Goal: Check status: Check status

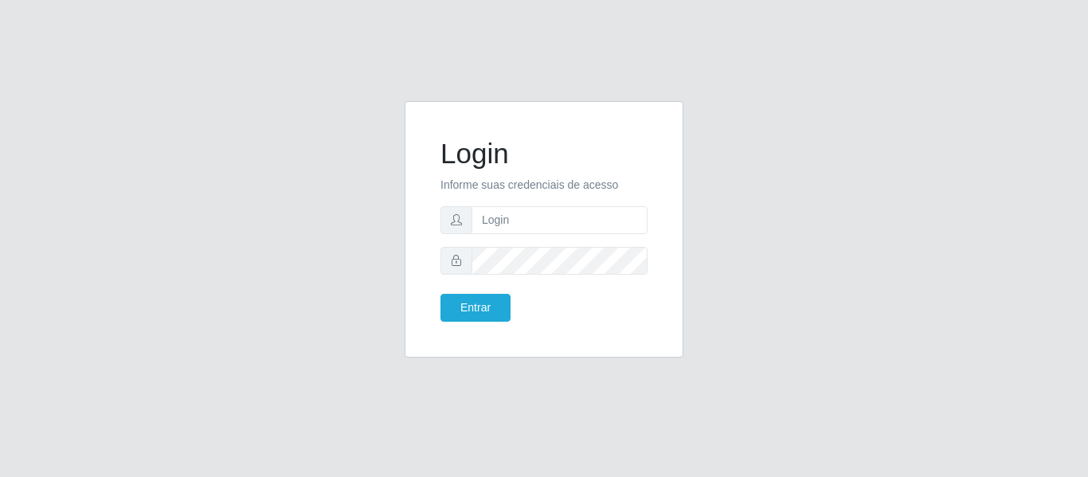
type input "[PERSON_NAME][EMAIL_ADDRESS][DOMAIN_NAME]"
click at [440, 294] on button "Entrar" at bounding box center [475, 308] width 70 height 28
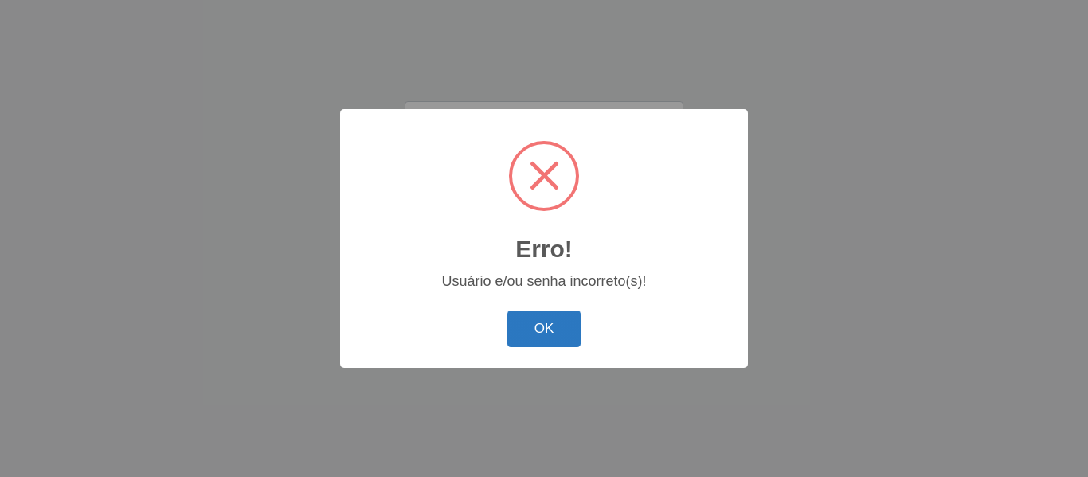
click at [543, 335] on button "OK" at bounding box center [544, 329] width 74 height 37
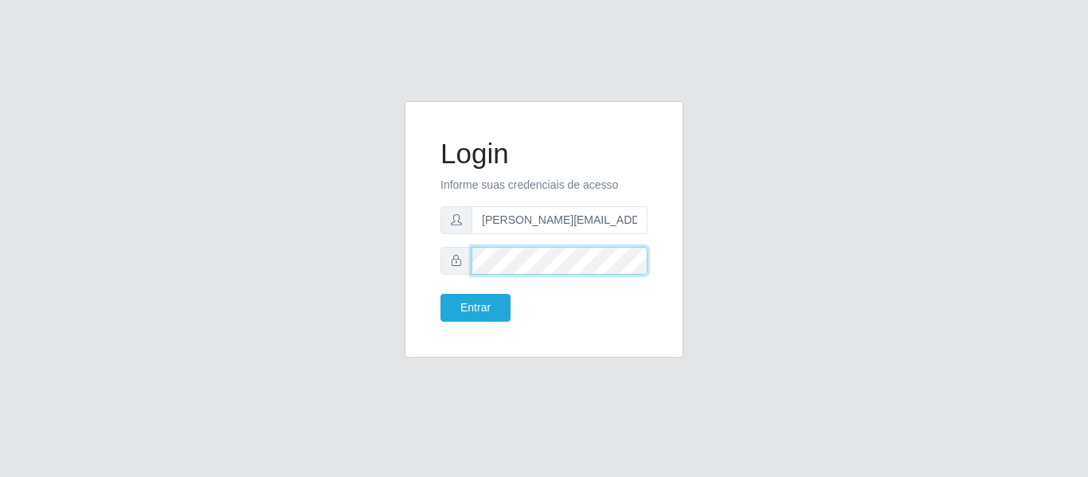
click at [440, 294] on button "Entrar" at bounding box center [475, 308] width 70 height 28
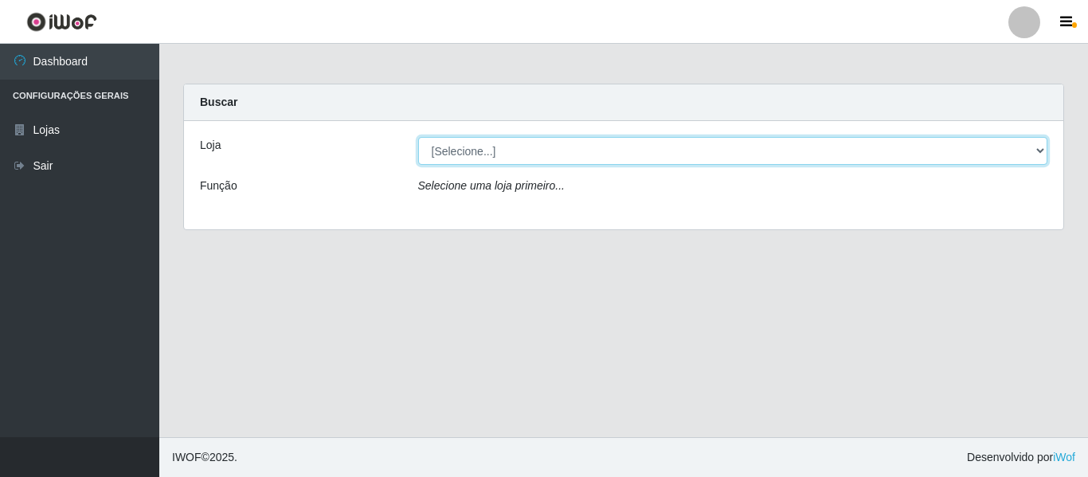
click at [524, 151] on select "[Selecione...] Hiper Queiroz - [GEOGRAPHIC_DATA]" at bounding box center [733, 151] width 630 height 28
select select "497"
click at [418, 137] on select "[Selecione...] Hiper Queiroz - [GEOGRAPHIC_DATA]" at bounding box center [733, 151] width 630 height 28
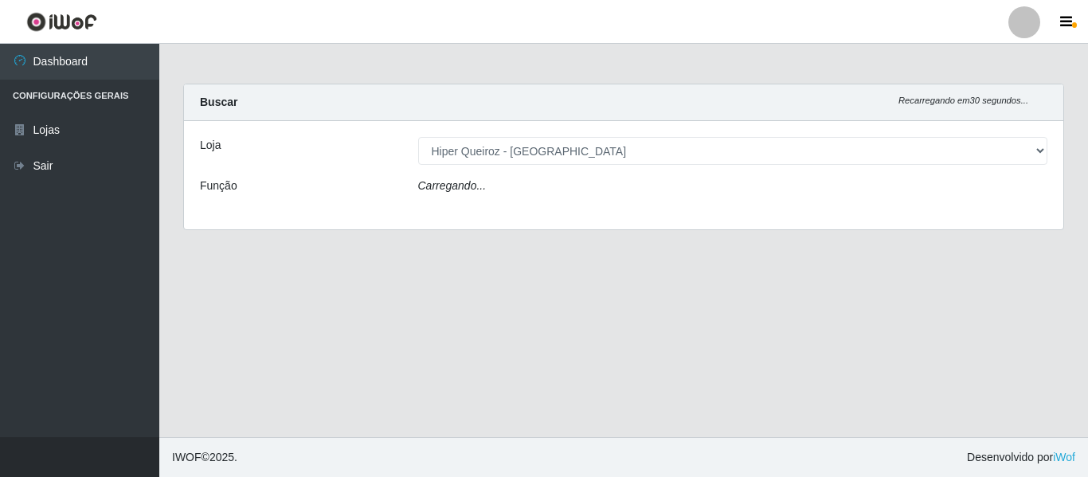
drag, startPoint x: 522, startPoint y: 162, endPoint x: 512, endPoint y: 194, distance: 33.3
click at [512, 194] on div "Carregando..." at bounding box center [733, 189] width 654 height 23
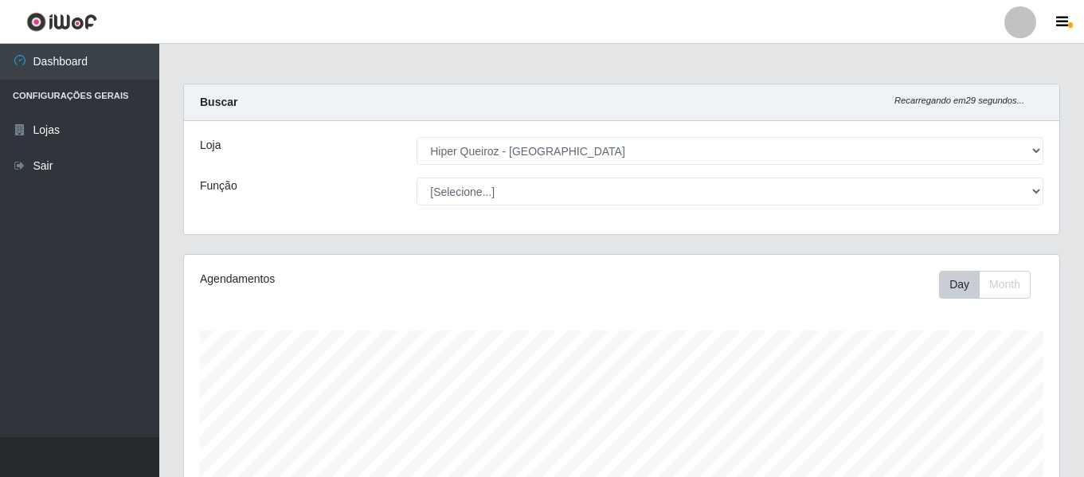
scroll to position [330, 875]
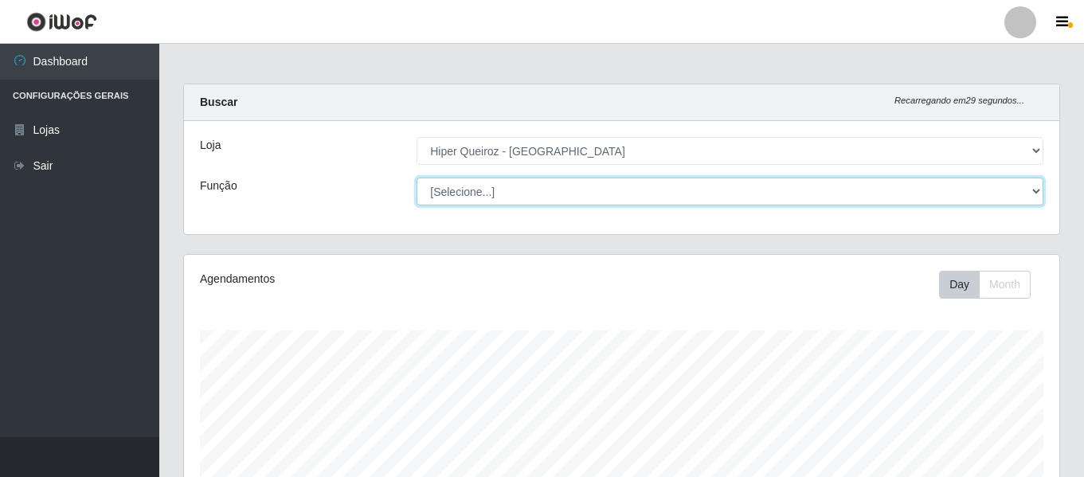
click at [512, 194] on select "[Selecione...] Embalador Embalador + Embalador ++ Repositor Repositor + Reposit…" at bounding box center [729, 192] width 627 height 28
click at [416, 178] on select "[Selecione...] Embalador Embalador + Embalador ++ Repositor Repositor + Reposit…" at bounding box center [729, 192] width 627 height 28
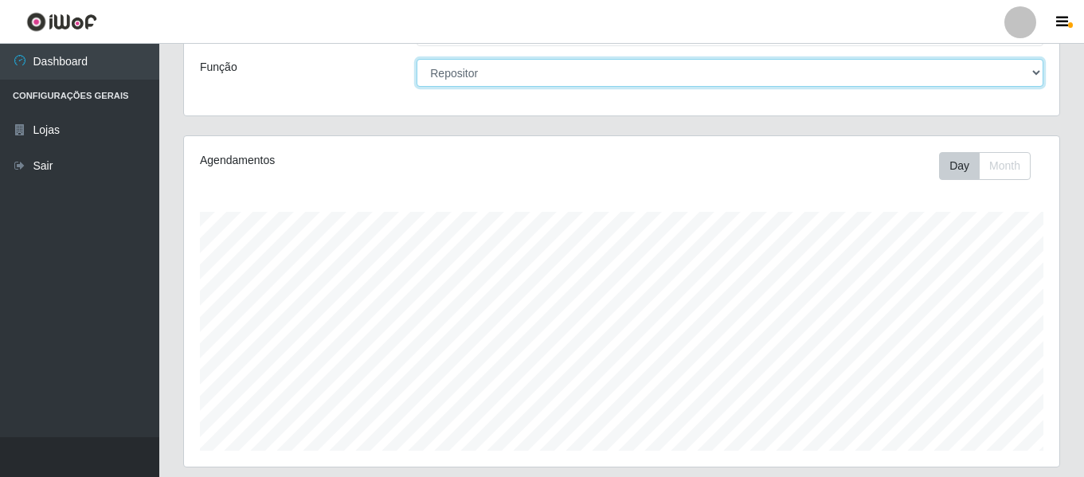
scroll to position [0, 0]
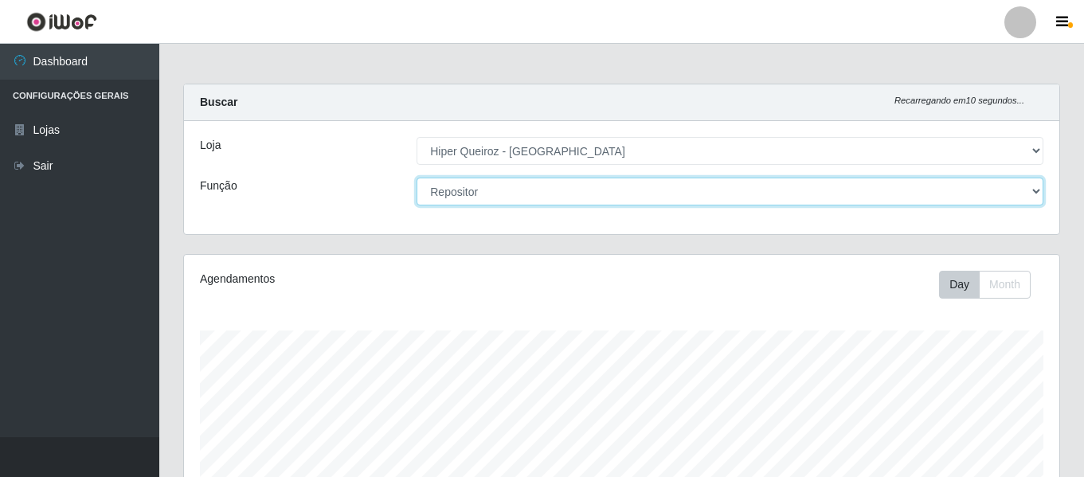
click at [525, 182] on select "[Selecione...] Embalador Embalador + Embalador ++ Repositor Repositor + Reposit…" at bounding box center [729, 192] width 627 height 28
click at [416, 178] on select "[Selecione...] Embalador Embalador + Embalador ++ Repositor Repositor + Reposit…" at bounding box center [729, 192] width 627 height 28
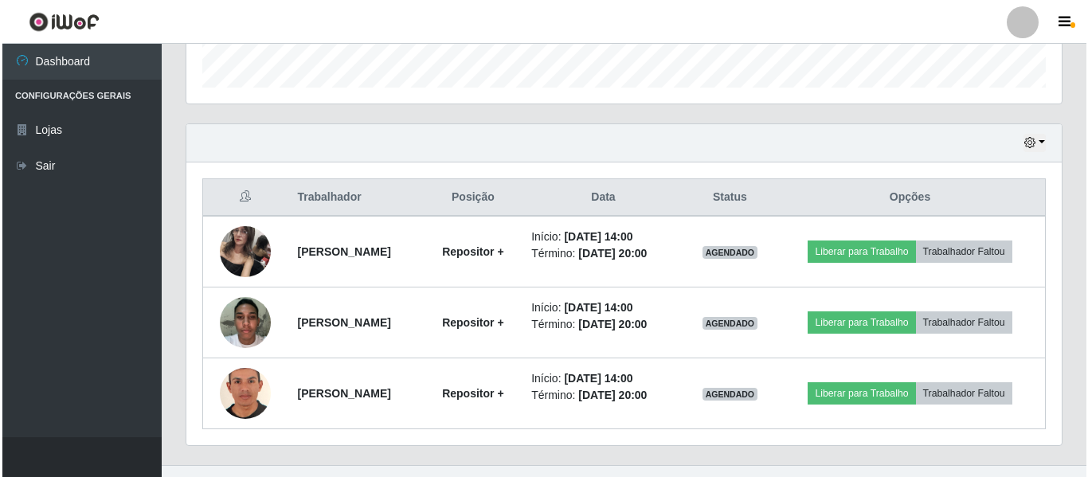
scroll to position [510, 0]
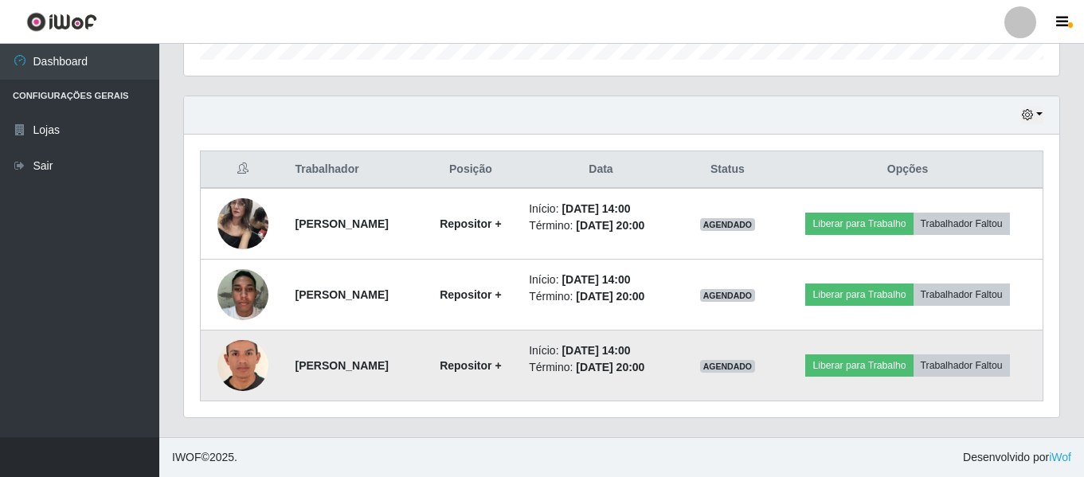
click at [234, 364] on img at bounding box center [242, 366] width 51 height 74
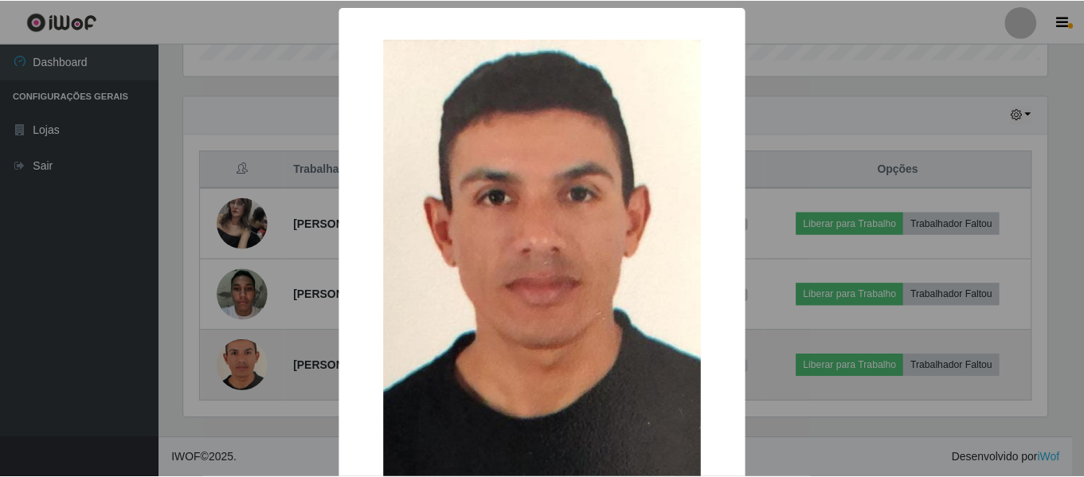
scroll to position [330, 867]
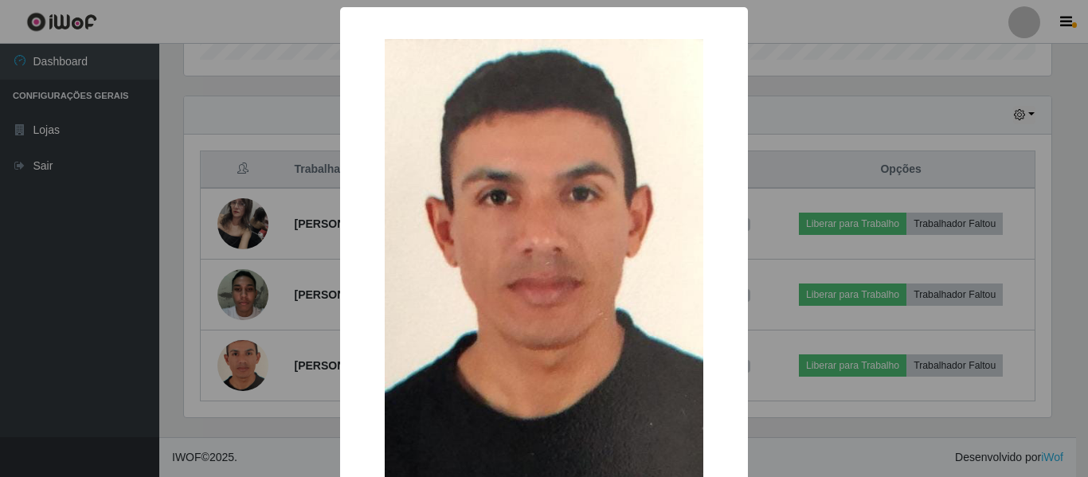
click at [235, 364] on div "× OK Cancel" at bounding box center [544, 238] width 1088 height 477
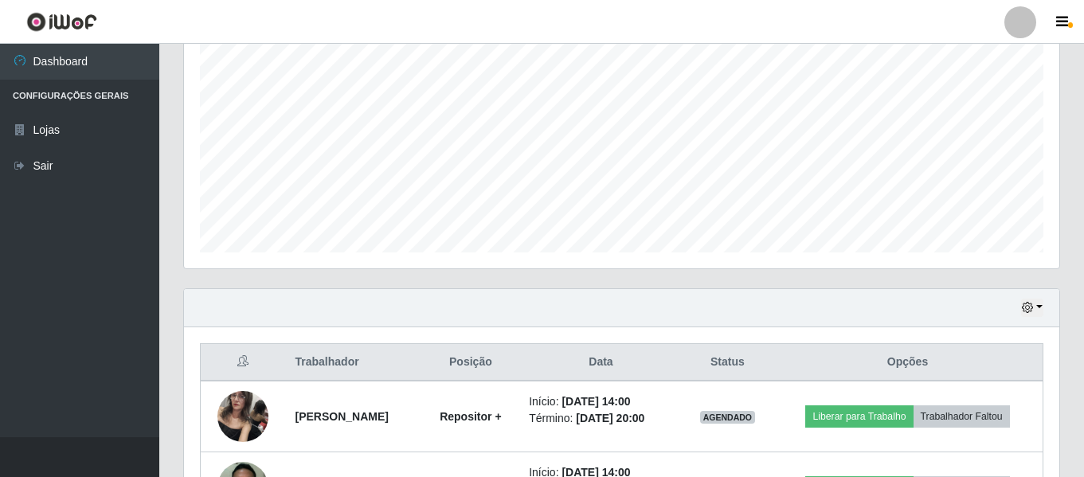
scroll to position [319, 0]
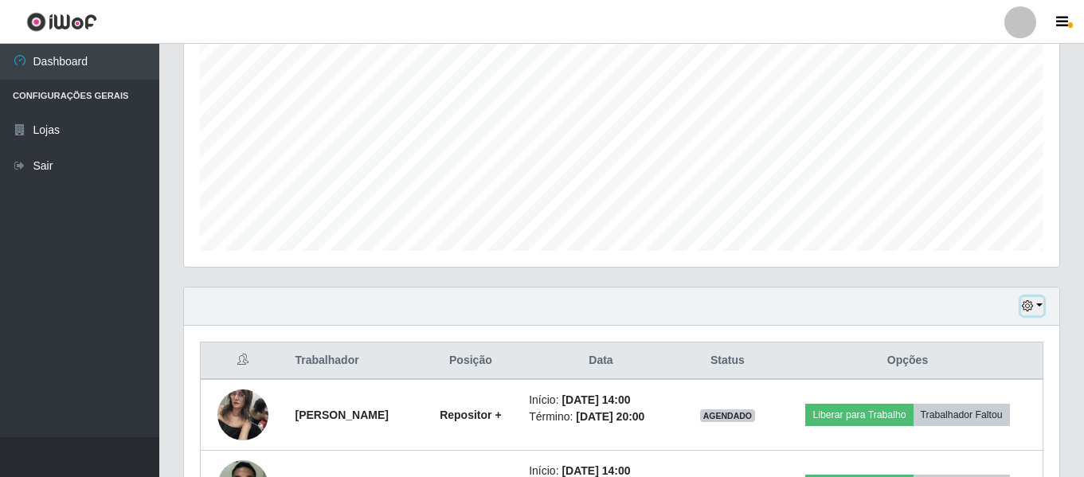
click at [1039, 308] on button "button" at bounding box center [1032, 306] width 22 height 18
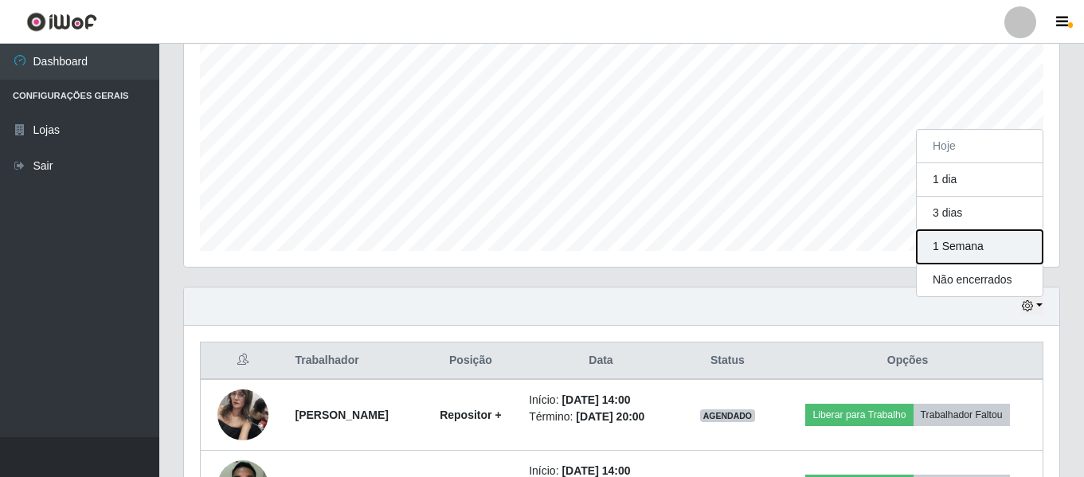
click at [973, 234] on button "1 Semana" at bounding box center [980, 246] width 126 height 33
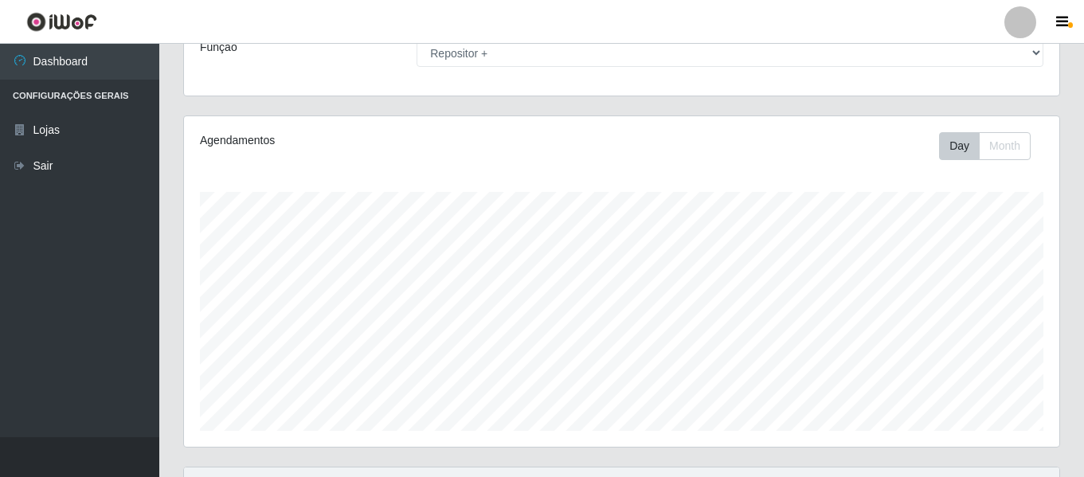
scroll to position [0, 0]
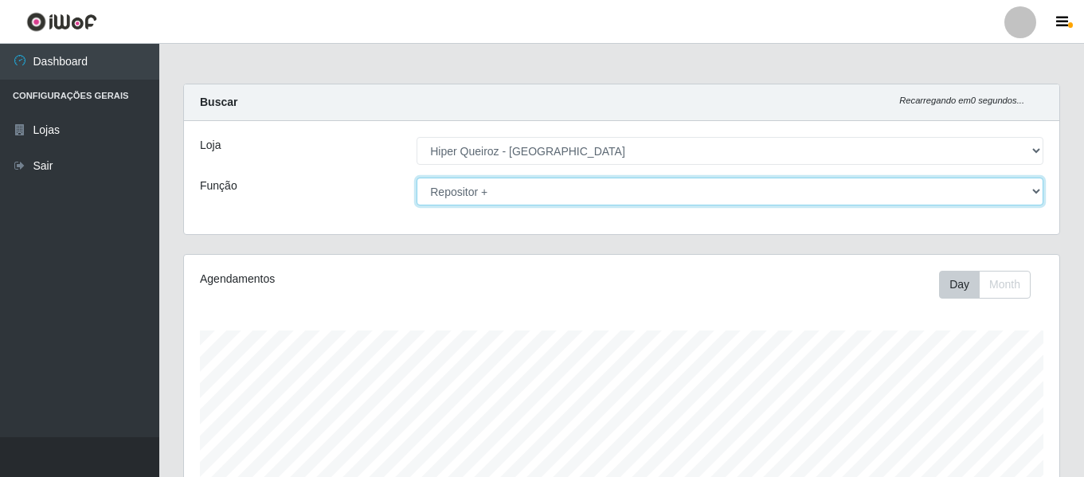
click at [531, 188] on select "[Selecione...] Embalador Embalador + Embalador ++ Repositor Repositor + Reposit…" at bounding box center [729, 192] width 627 height 28
click at [416, 178] on select "[Selecione...] Embalador Embalador + Embalador ++ Repositor Repositor + Reposit…" at bounding box center [729, 192] width 627 height 28
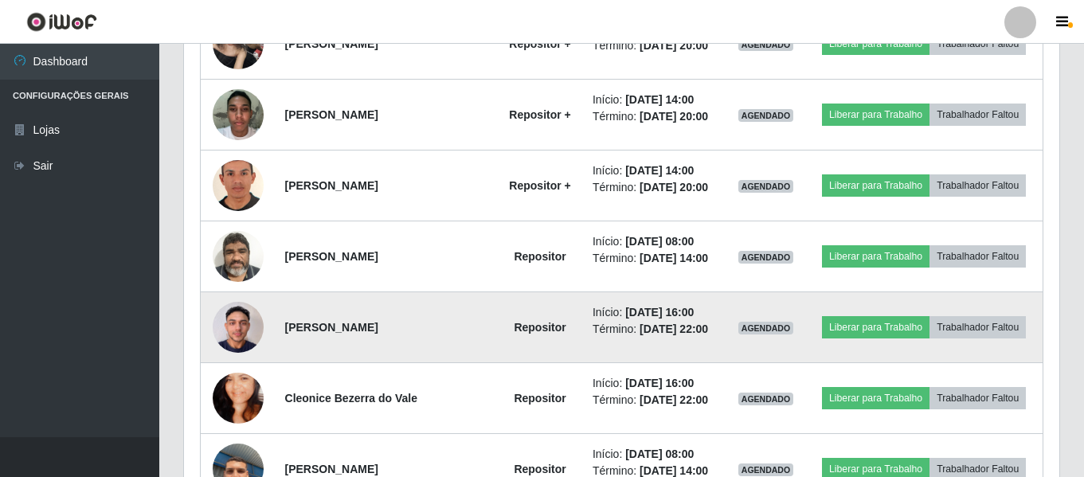
scroll to position [717, 0]
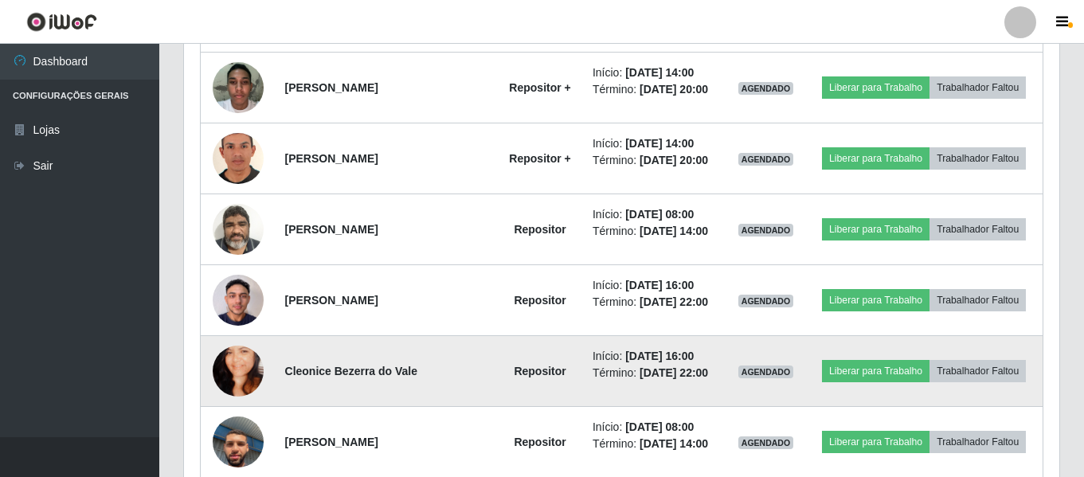
click at [249, 379] on img at bounding box center [238, 371] width 51 height 91
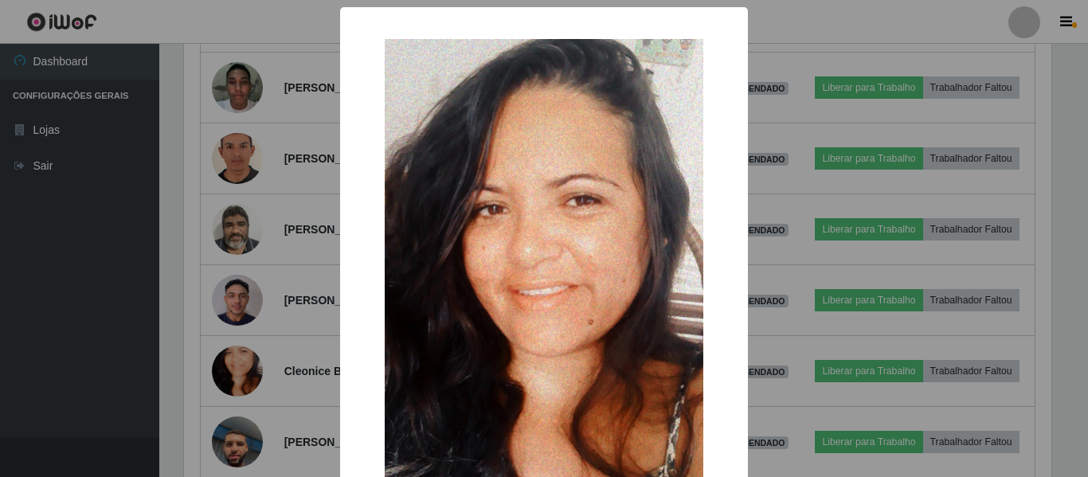
click at [114, 366] on div "× OK Cancel" at bounding box center [544, 238] width 1088 height 477
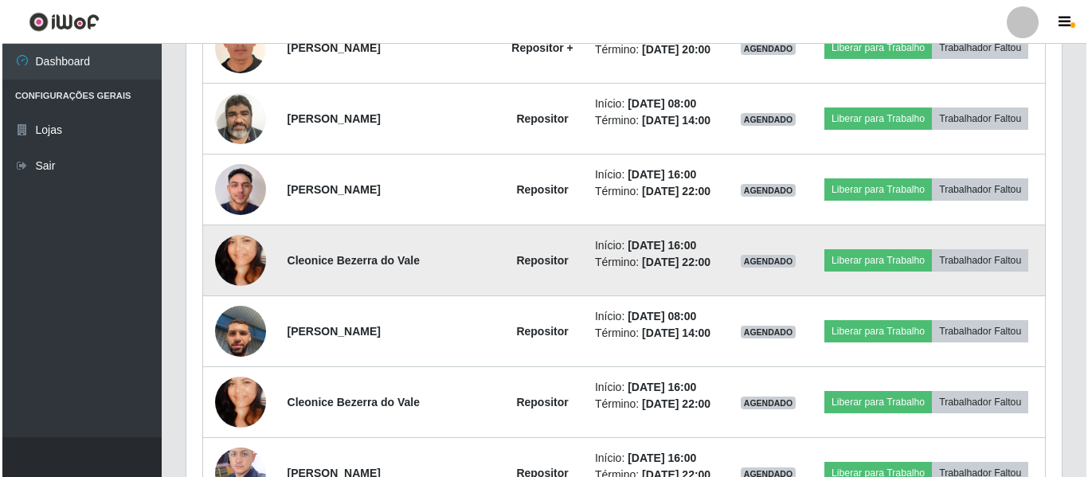
scroll to position [876, 0]
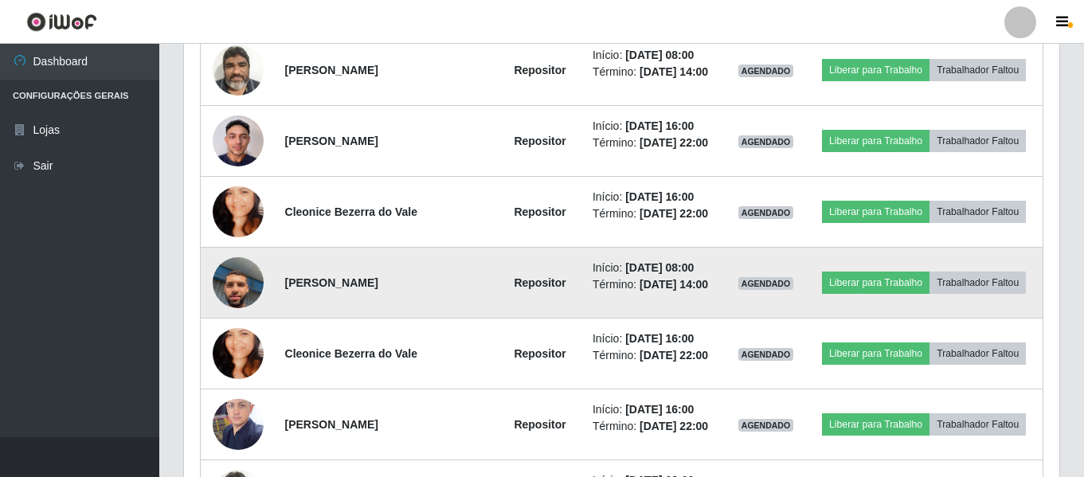
click at [230, 295] on img at bounding box center [238, 282] width 51 height 91
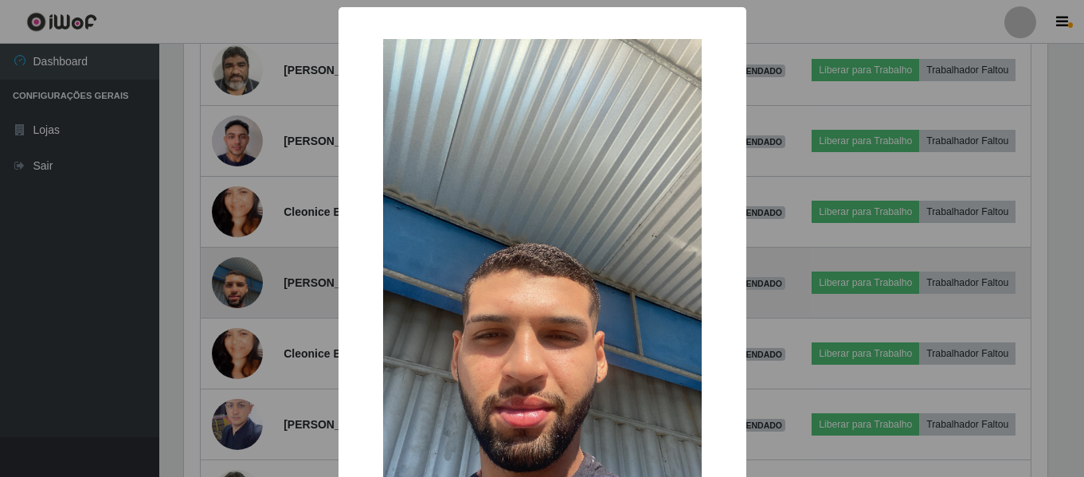
scroll to position [330, 867]
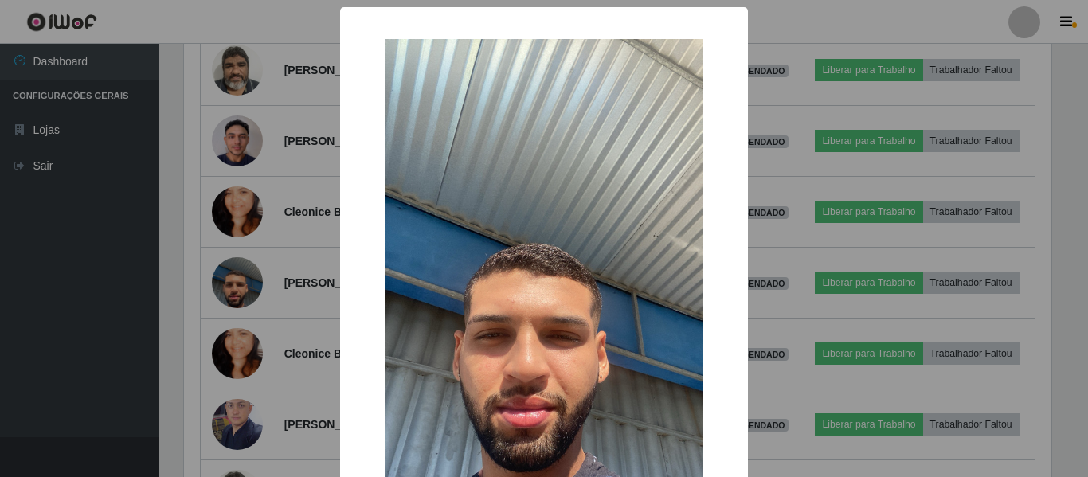
click at [114, 283] on div "× OK Cancel" at bounding box center [544, 238] width 1088 height 477
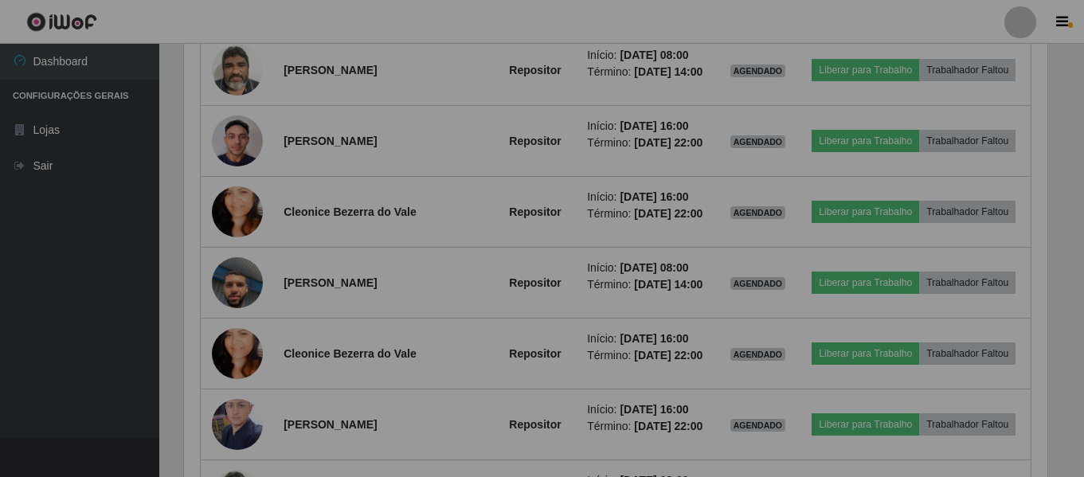
scroll to position [330, 875]
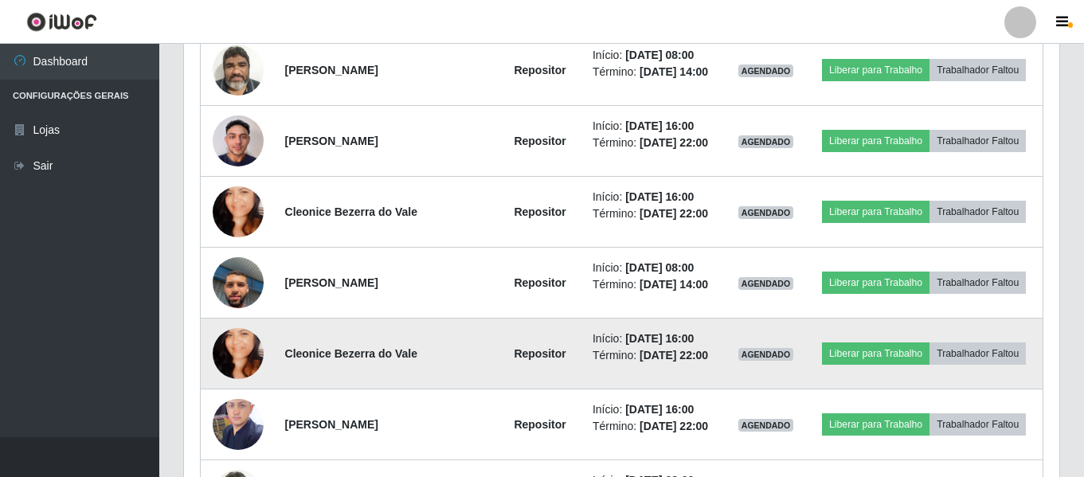
click at [220, 350] on img at bounding box center [238, 353] width 51 height 91
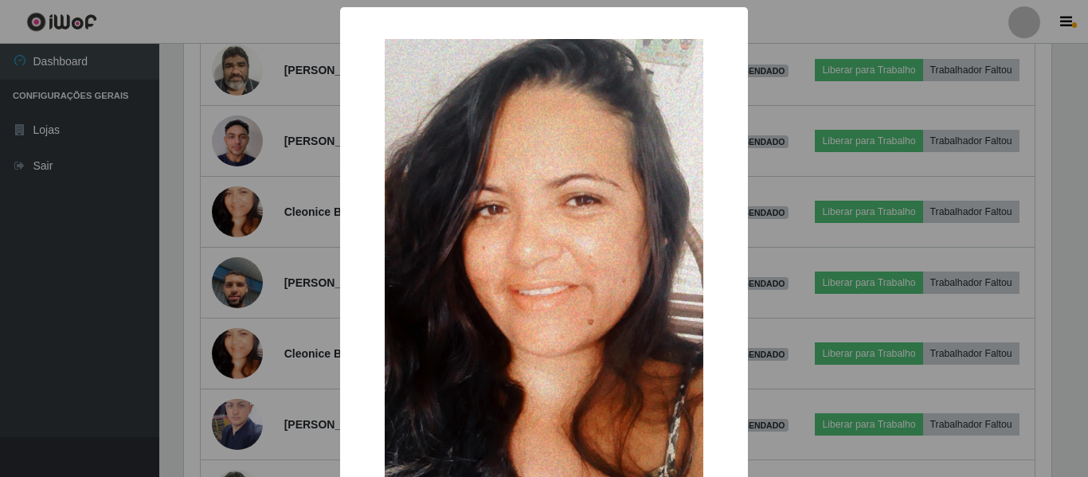
click at [149, 344] on div "× OK Cancel" at bounding box center [544, 238] width 1088 height 477
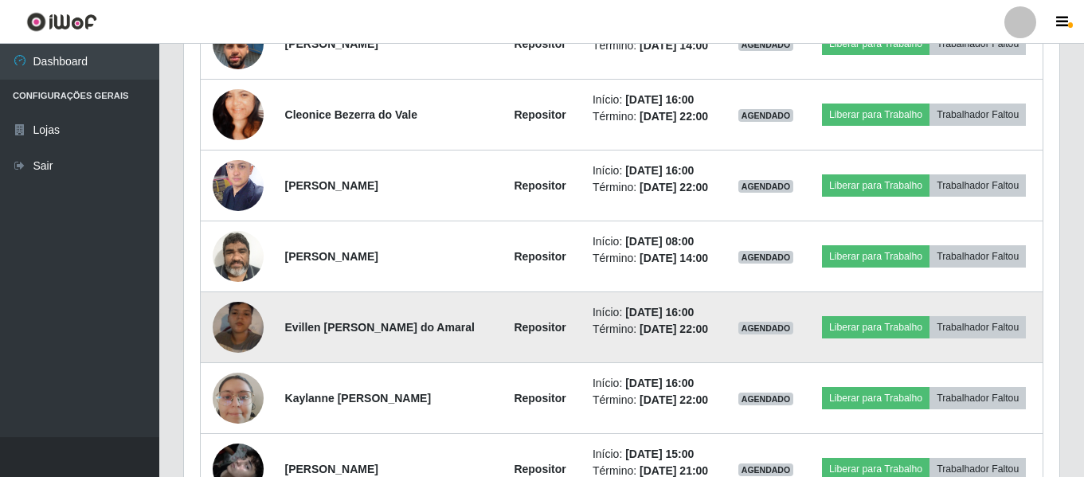
click at [229, 328] on img at bounding box center [238, 327] width 51 height 91
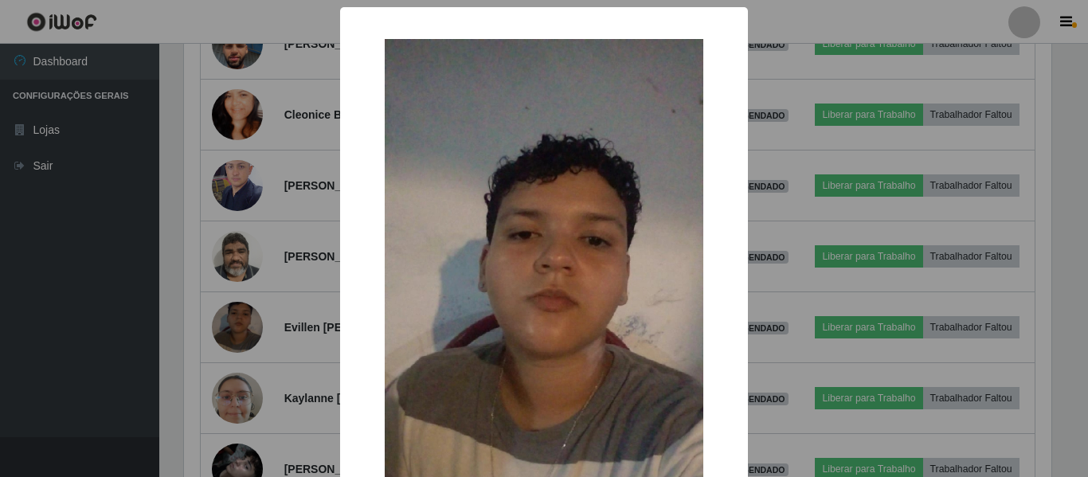
click at [65, 319] on div "× OK Cancel" at bounding box center [544, 238] width 1088 height 477
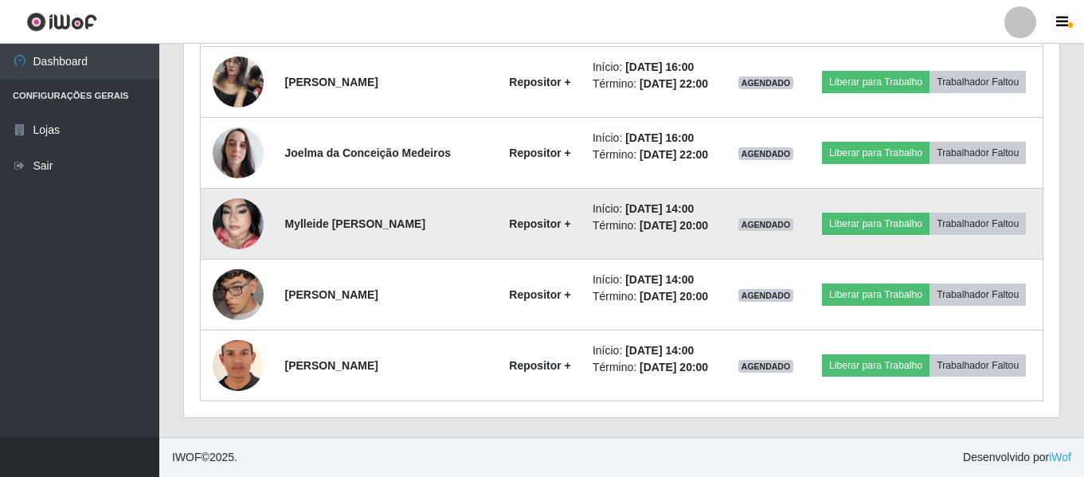
click at [225, 230] on img at bounding box center [238, 223] width 51 height 91
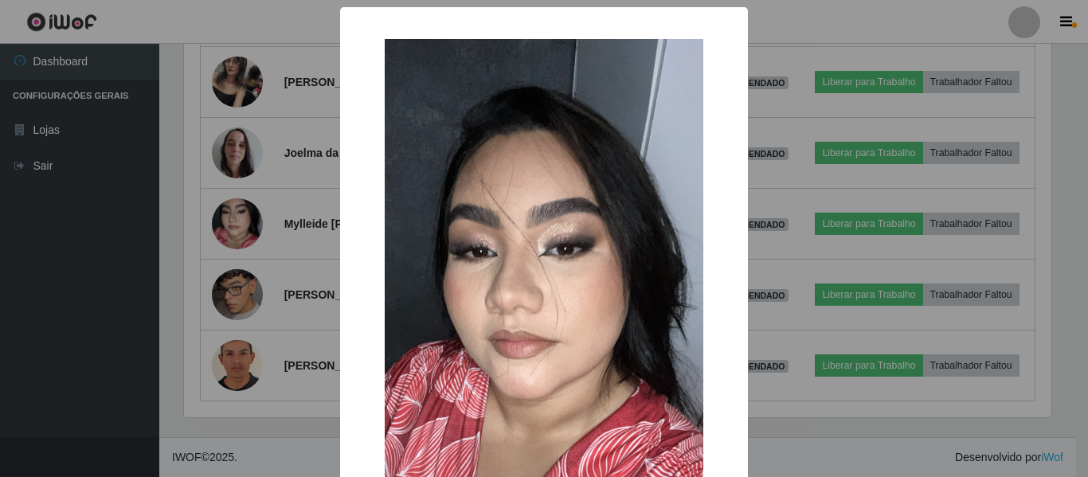
click at [108, 217] on div "× OK Cancel" at bounding box center [544, 238] width 1088 height 477
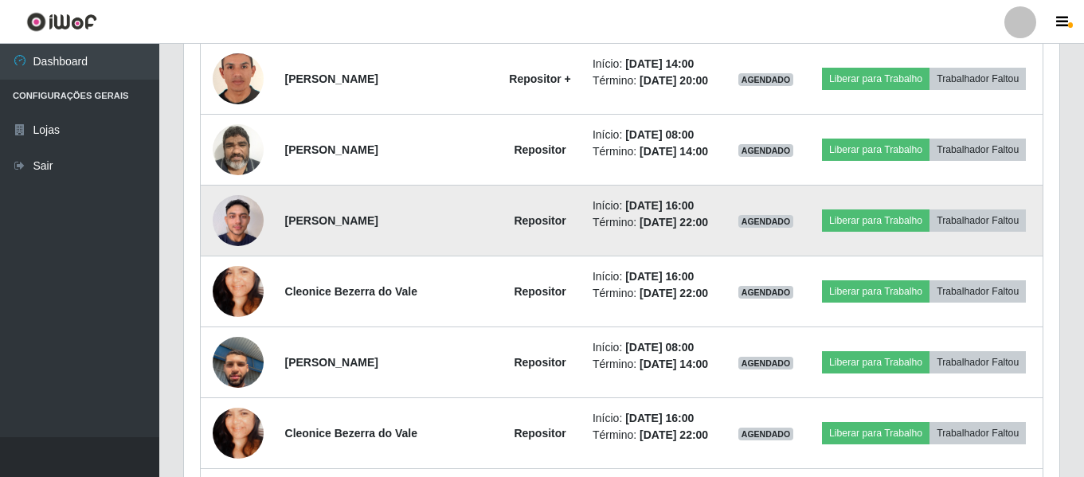
click at [246, 229] on img at bounding box center [238, 220] width 51 height 68
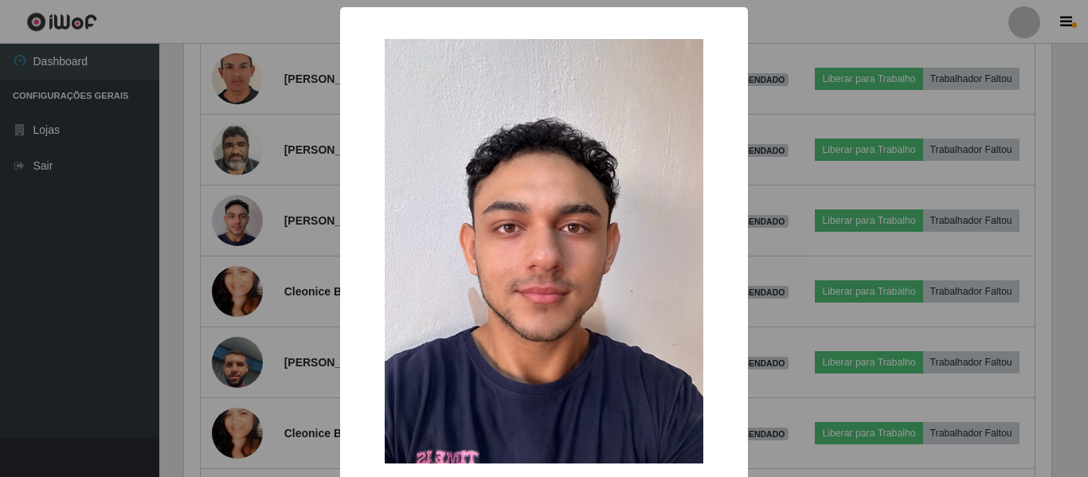
click at [108, 233] on div "× OK Cancel" at bounding box center [544, 238] width 1088 height 477
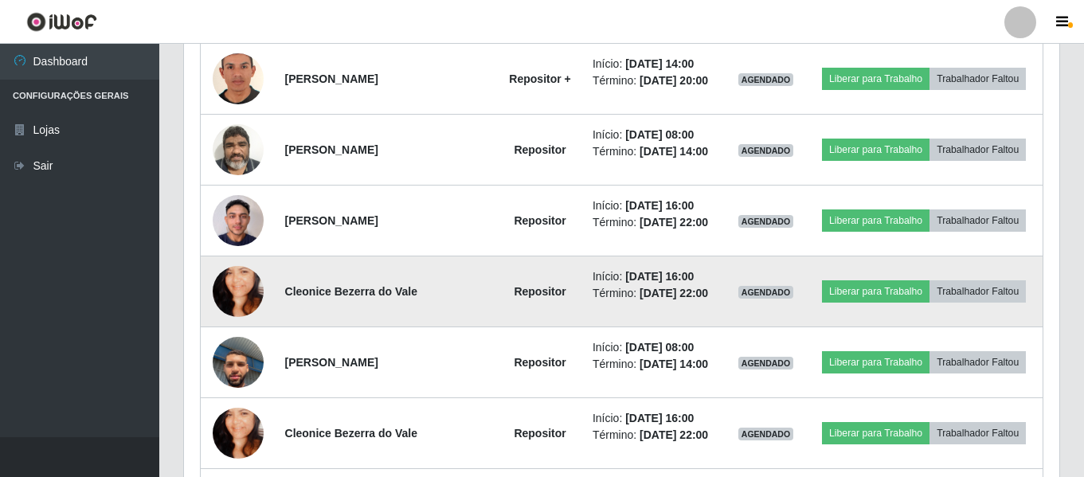
click at [232, 298] on img at bounding box center [238, 291] width 51 height 91
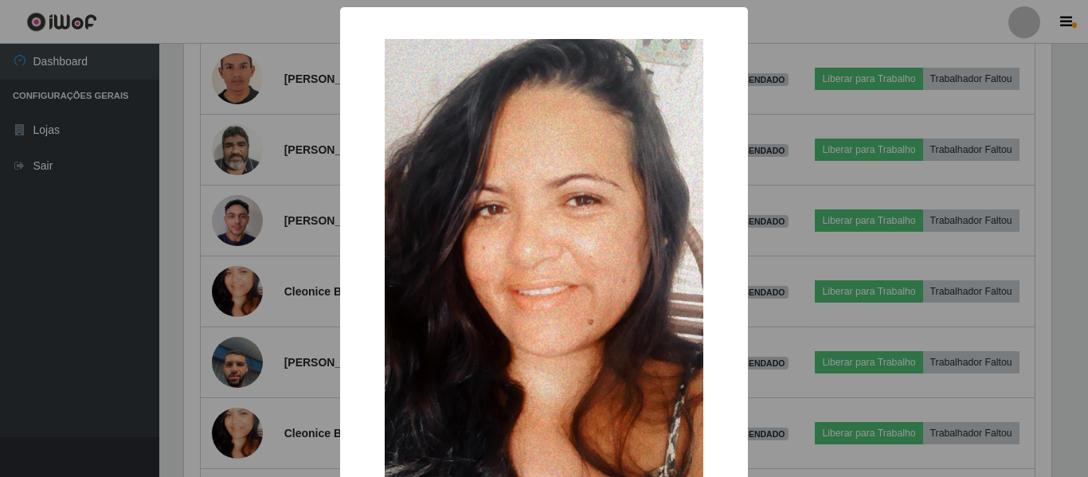
click at [112, 226] on div "× OK Cancel" at bounding box center [544, 238] width 1088 height 477
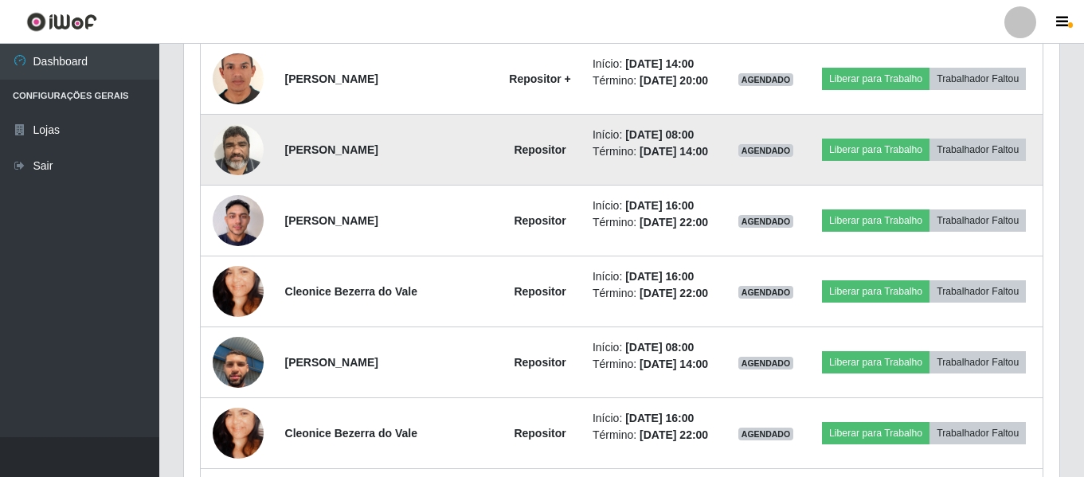
click at [235, 158] on img at bounding box center [238, 149] width 51 height 68
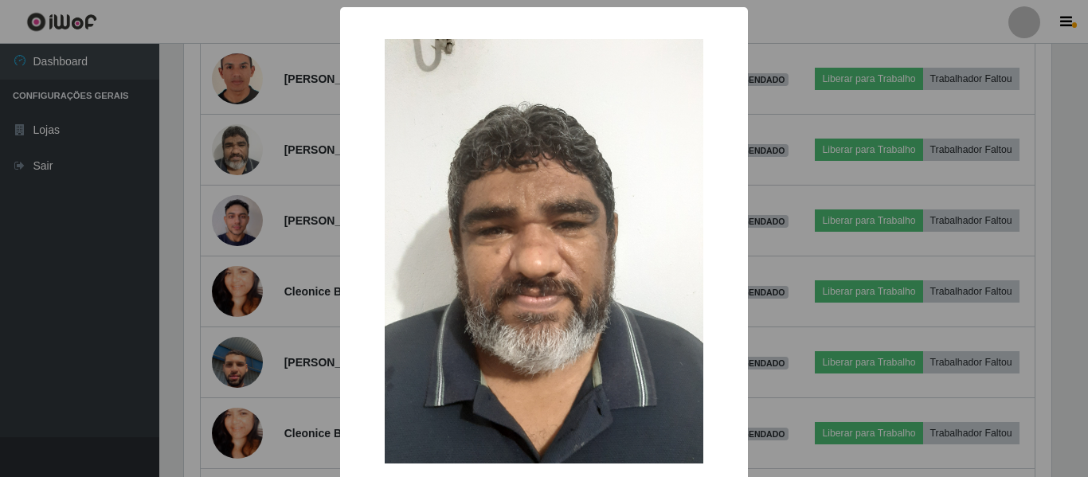
click at [88, 307] on div "× OK Cancel" at bounding box center [544, 238] width 1088 height 477
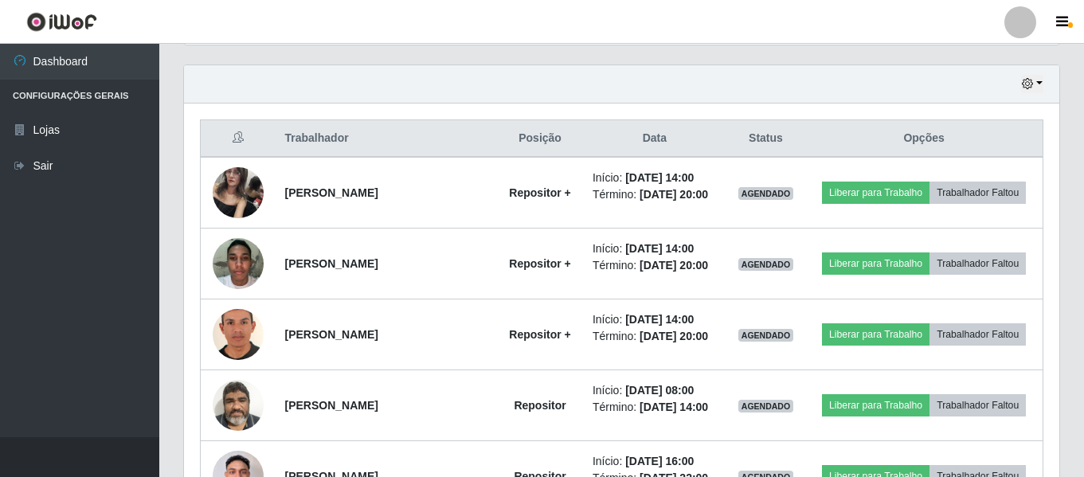
scroll to position [662, 0]
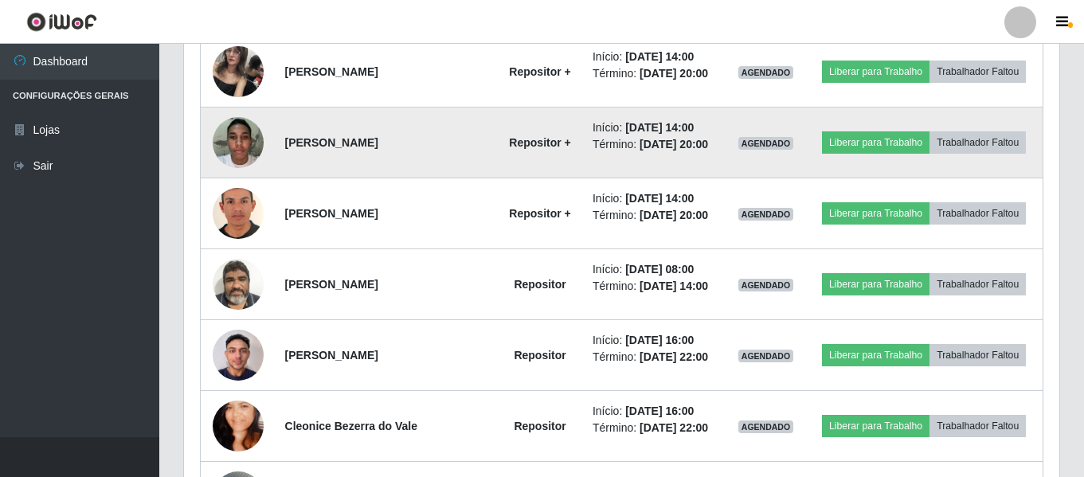
click at [233, 131] on img at bounding box center [238, 142] width 51 height 68
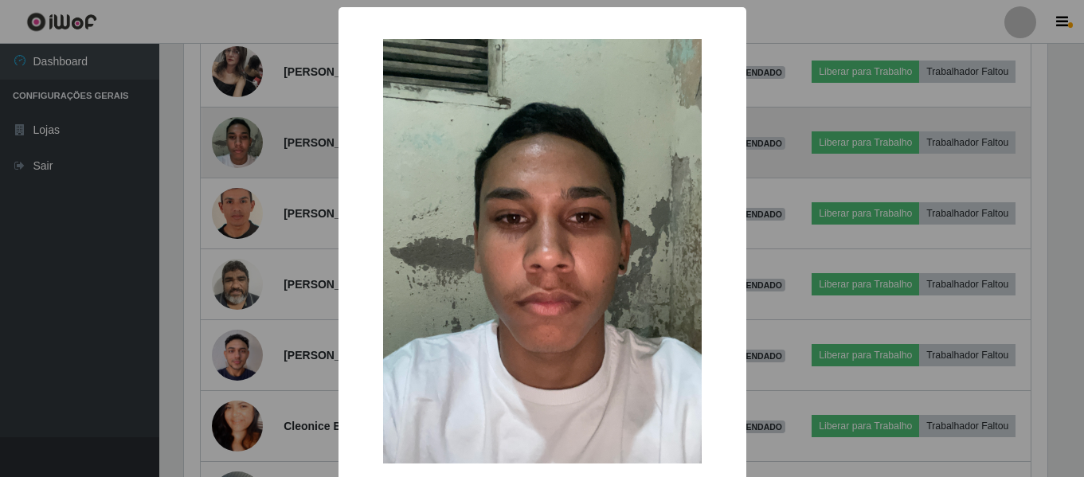
scroll to position [330, 867]
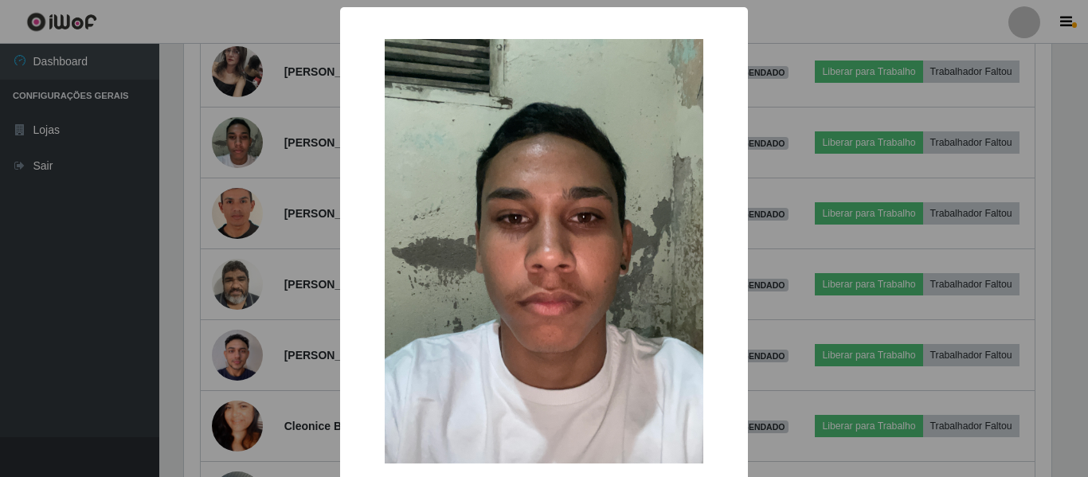
click at [182, 187] on div "× OK Cancel" at bounding box center [544, 238] width 1088 height 477
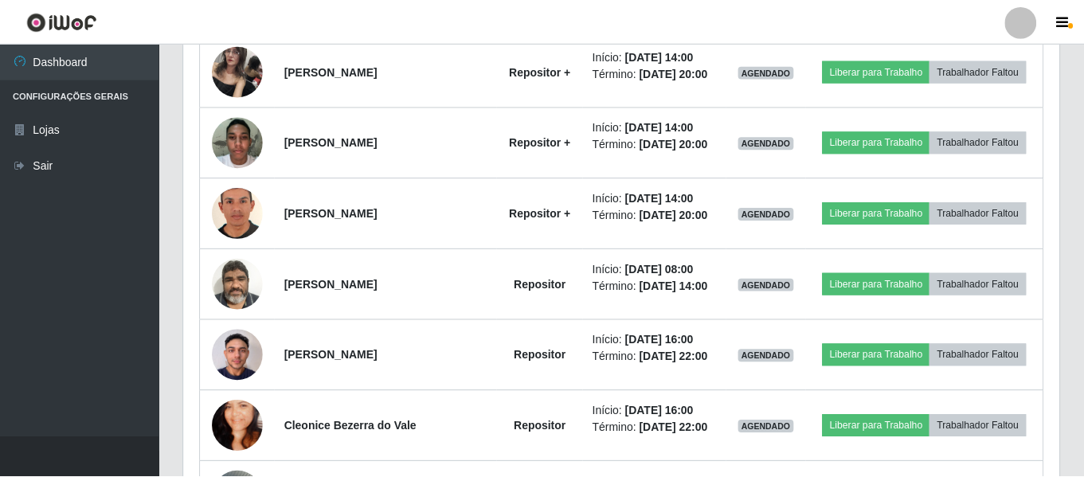
scroll to position [330, 875]
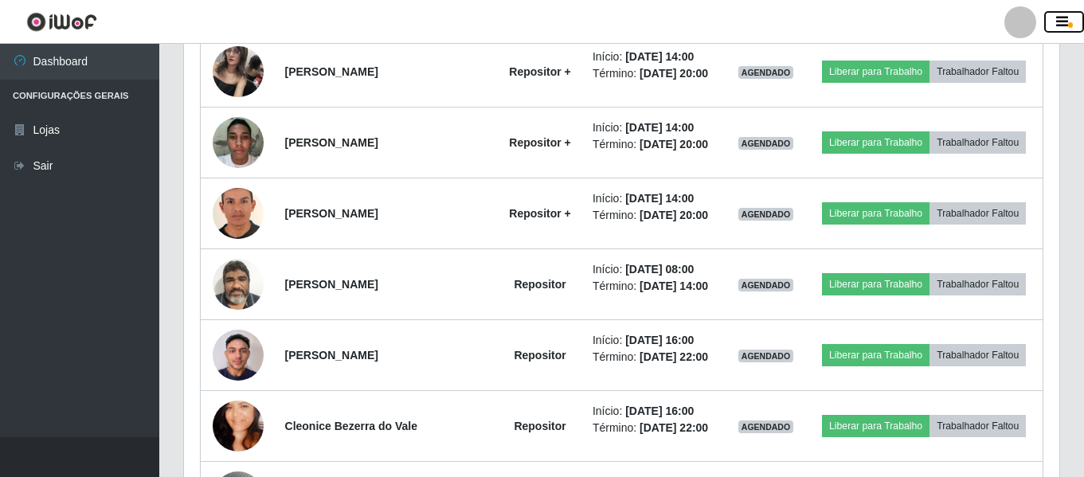
click at [1065, 14] on button "button" at bounding box center [1064, 22] width 40 height 22
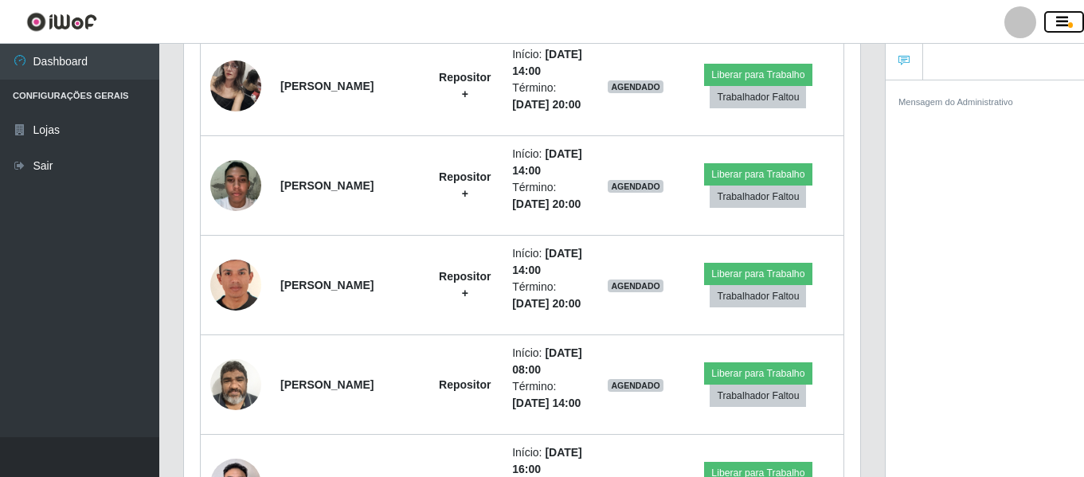
scroll to position [796015, 795669]
click at [1064, 14] on button "button" at bounding box center [1064, 22] width 40 height 22
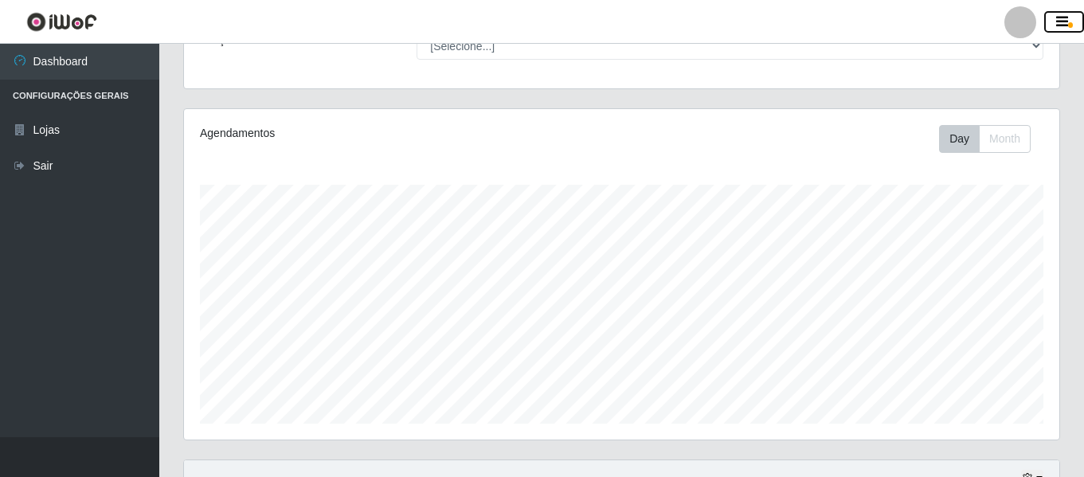
scroll to position [0, 0]
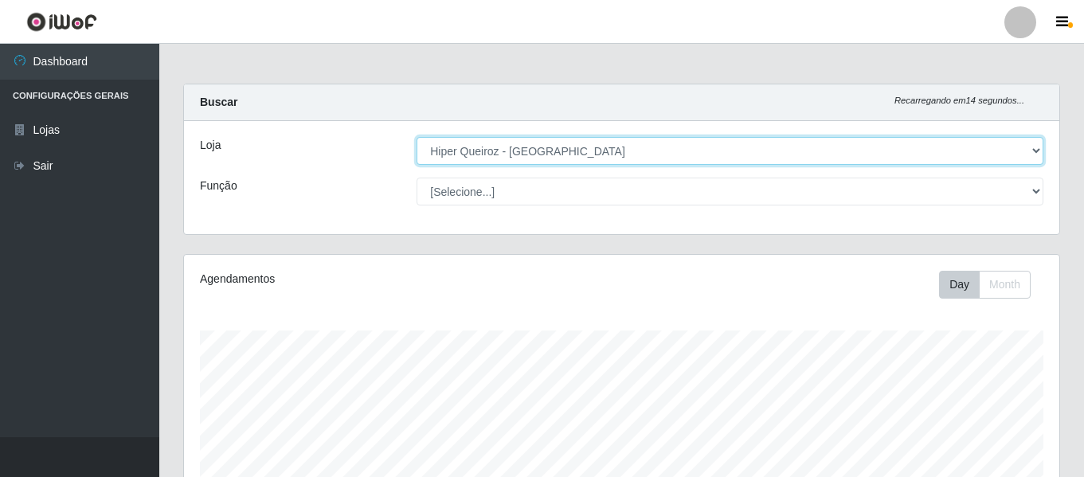
click at [444, 151] on select "[Selecione...] Hiper Queiroz - [GEOGRAPHIC_DATA]" at bounding box center [729, 151] width 627 height 28
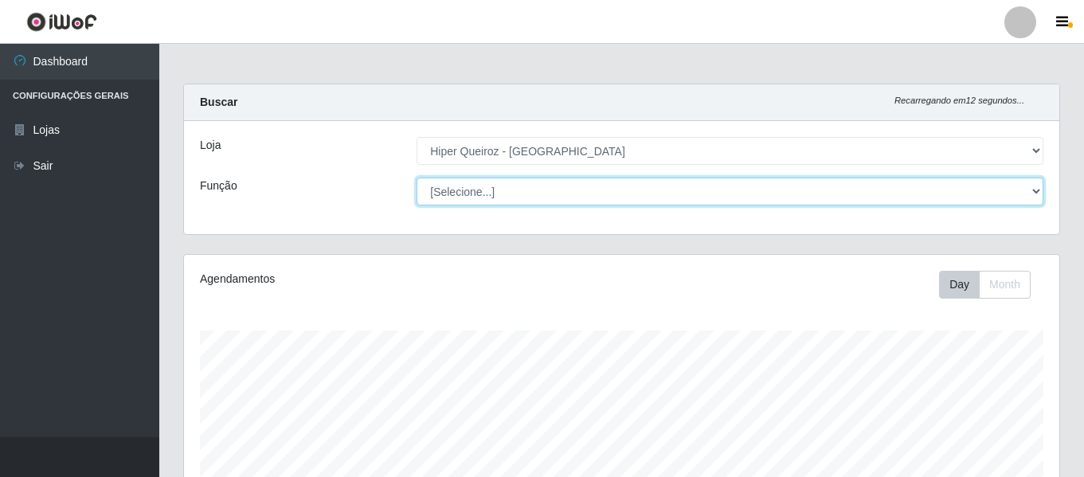
click at [444, 182] on select "[Selecione...] Embalador Embalador + Embalador ++ Repositor Repositor + Reposit…" at bounding box center [729, 192] width 627 height 28
click at [416, 178] on select "[Selecione...] Embalador Embalador + Embalador ++ Repositor Repositor + Reposit…" at bounding box center [729, 192] width 627 height 28
click at [463, 197] on select "[Selecione...] Embalador Embalador + Embalador ++ Repositor Repositor + Reposit…" at bounding box center [729, 192] width 627 height 28
select select "[Selecione...]"
click at [416, 178] on select "[Selecione...] Embalador Embalador + Embalador ++ Repositor Repositor + Reposit…" at bounding box center [729, 192] width 627 height 28
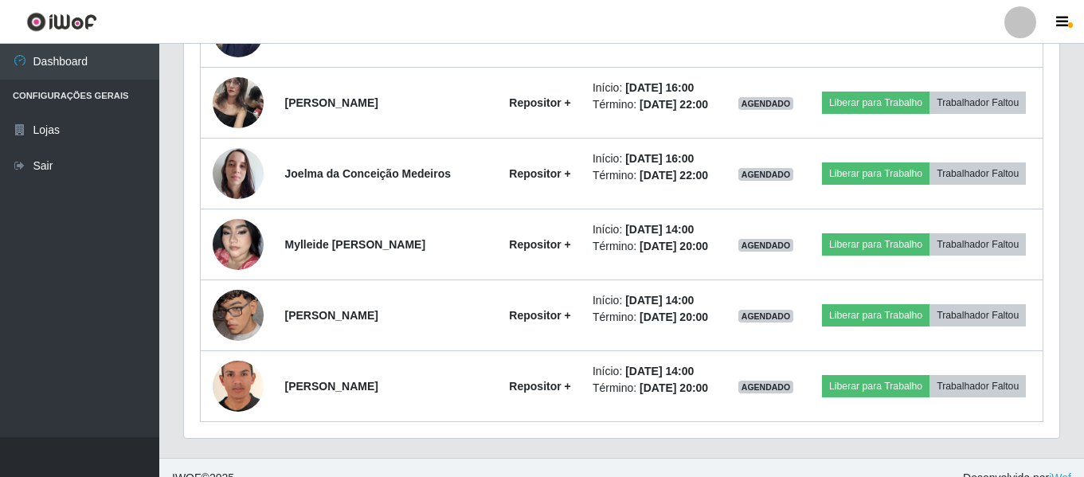
scroll to position [1856, 0]
